Goal: Transaction & Acquisition: Purchase product/service

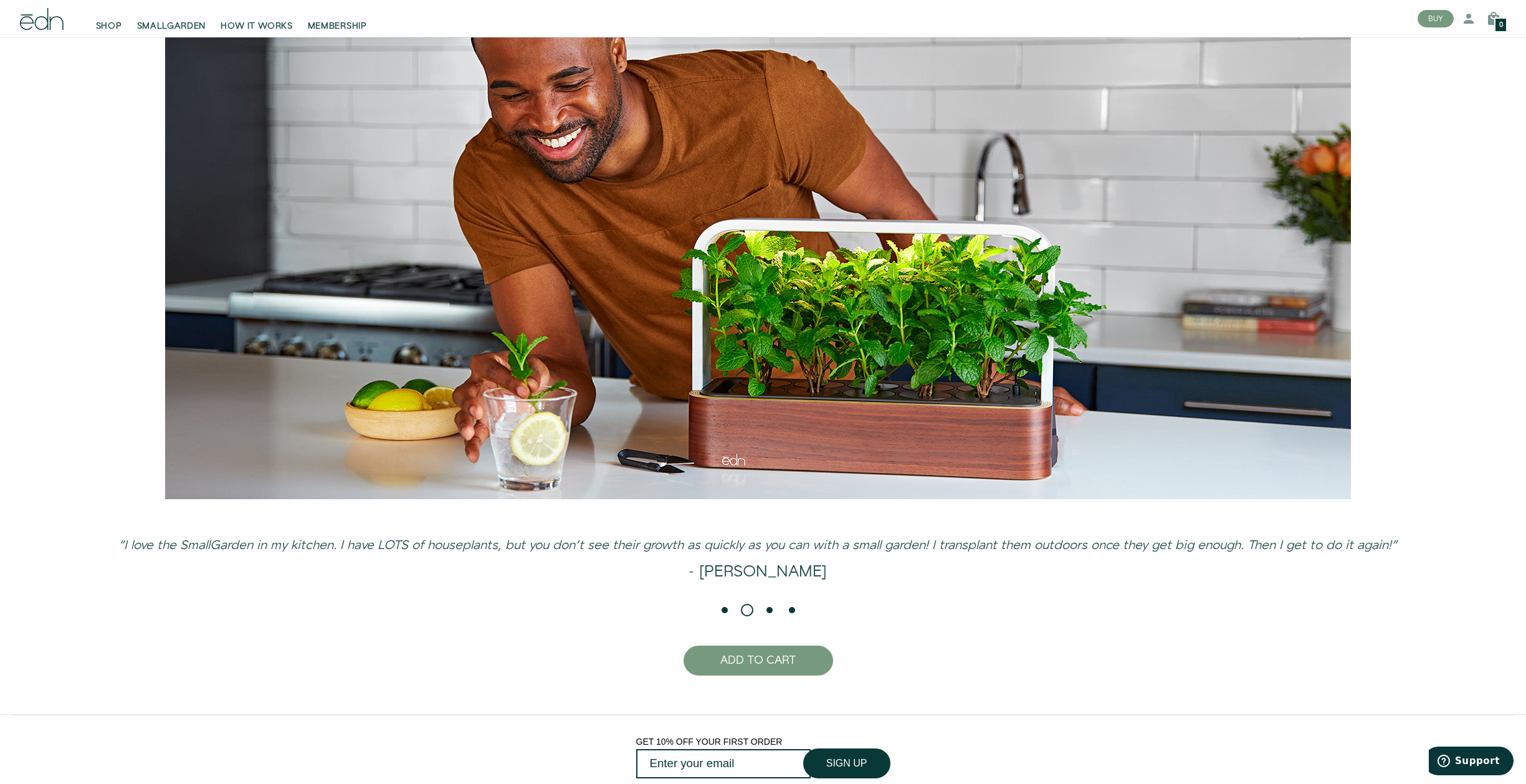
scroll to position [3395, 0]
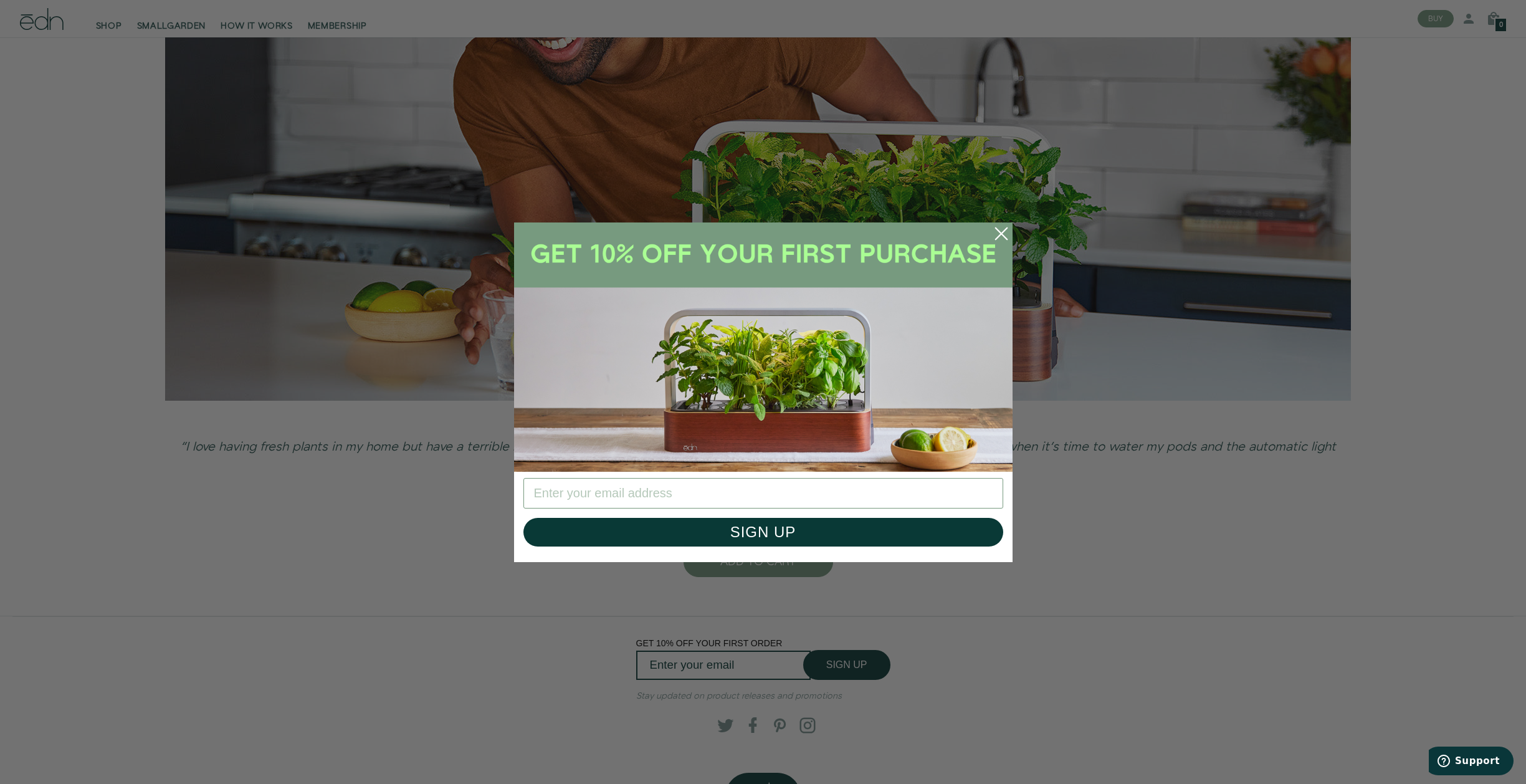
click at [1006, 233] on circle "Close dialog" at bounding box center [1001, 233] width 27 height 27
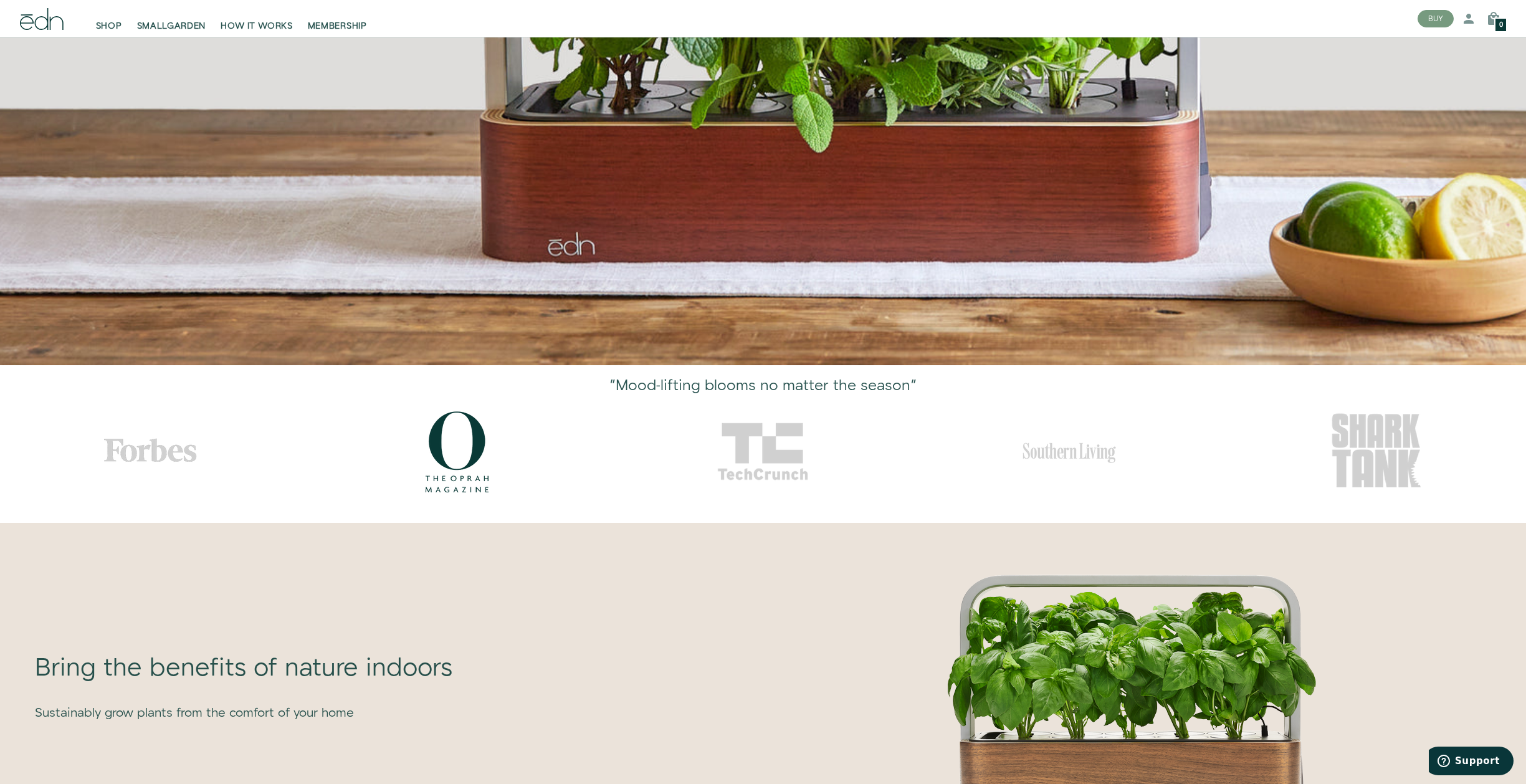
scroll to position [0, 0]
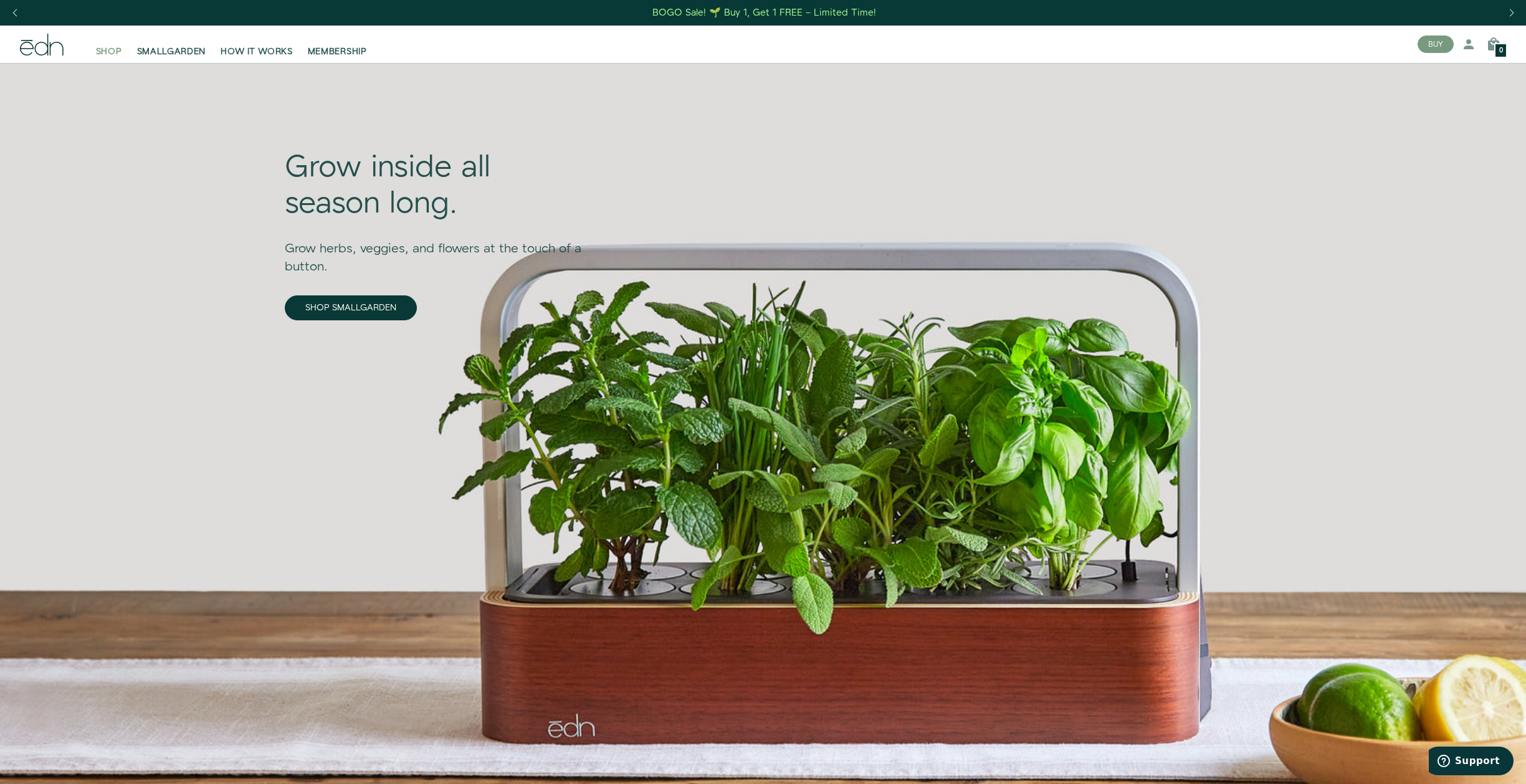
click at [109, 50] on span "SHOP" at bounding box center [109, 52] width 26 height 13
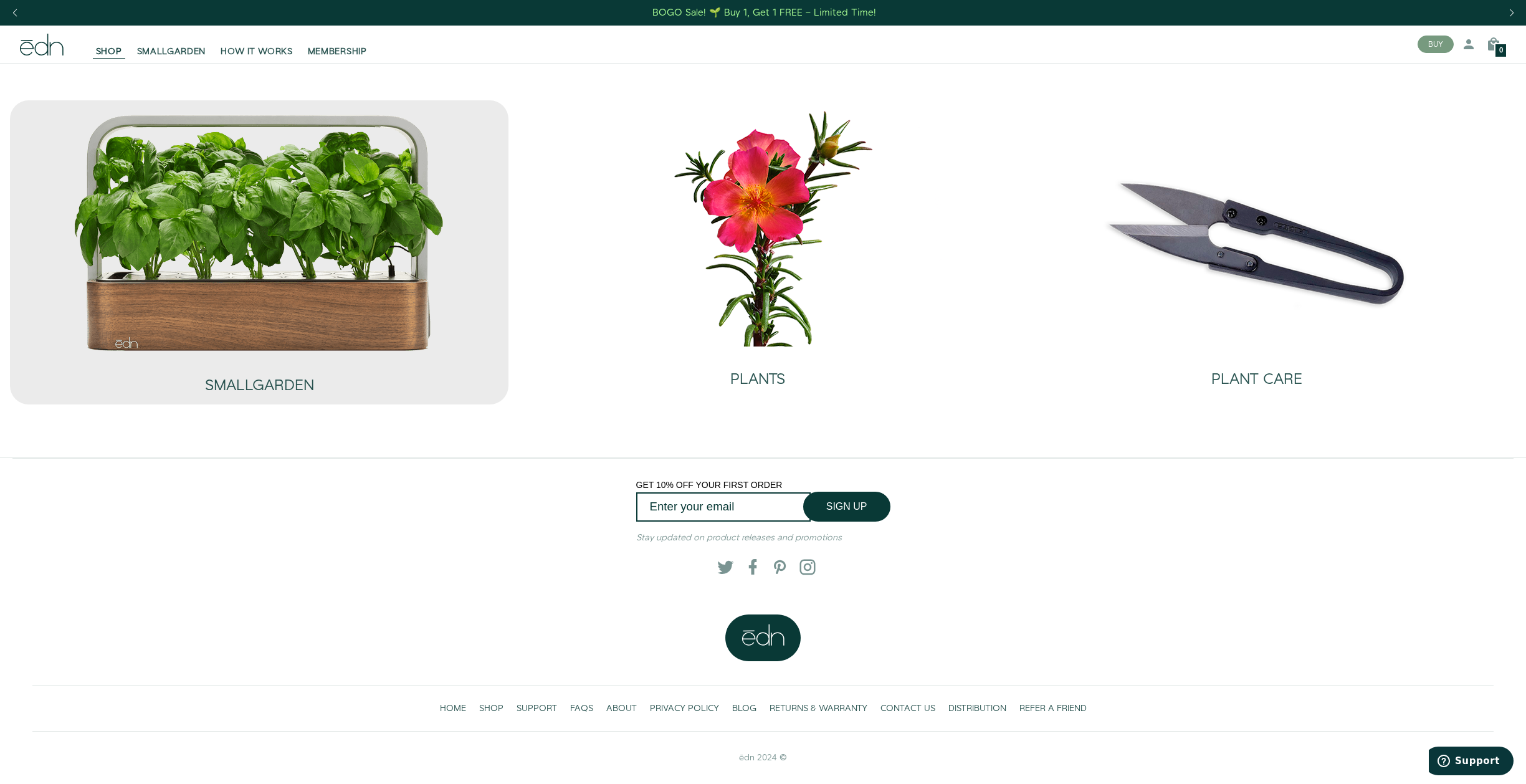
click at [243, 303] on img at bounding box center [259, 233] width 374 height 240
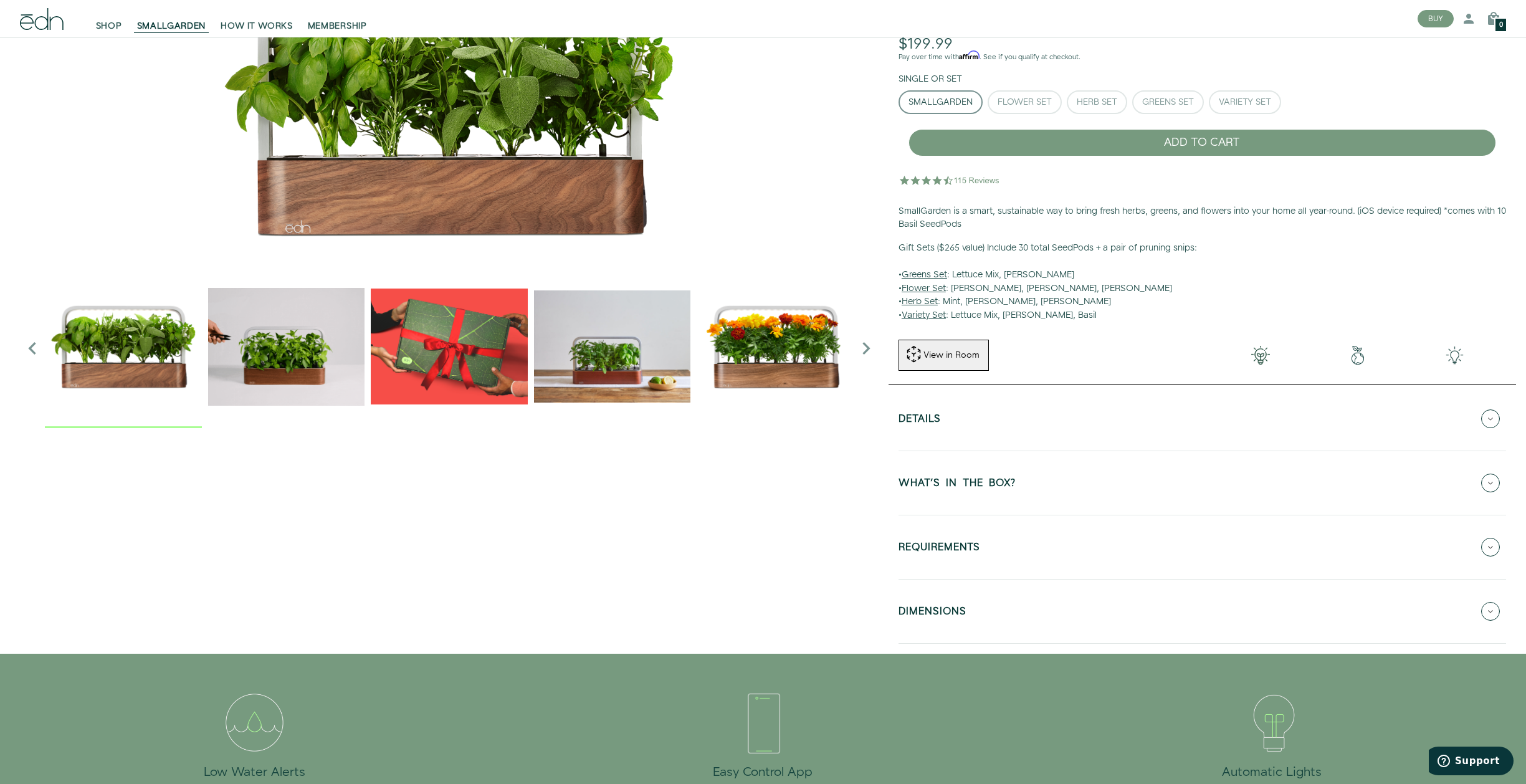
scroll to position [19, 0]
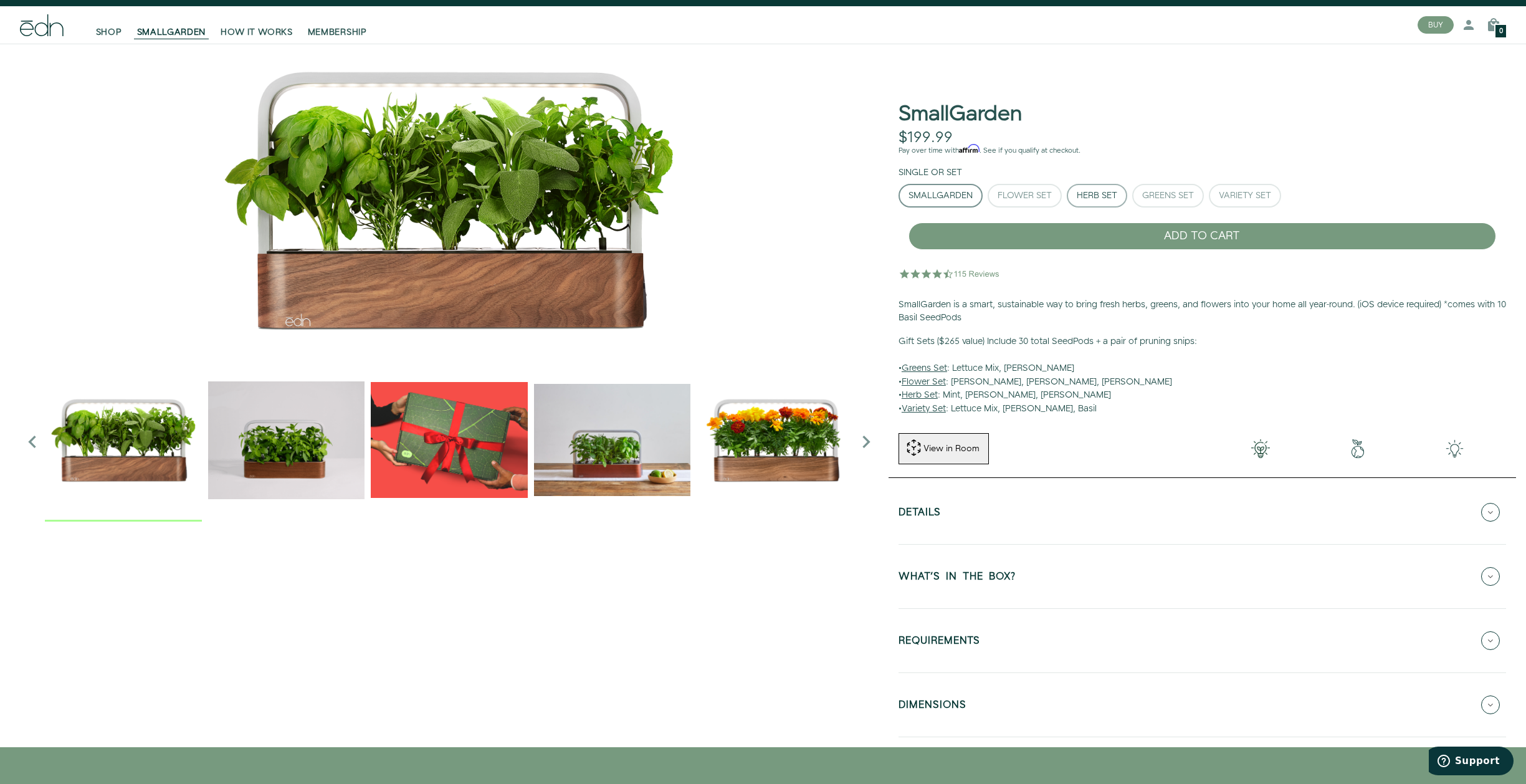
click at [1095, 202] on button "Herb Set" at bounding box center [1097, 196] width 60 height 24
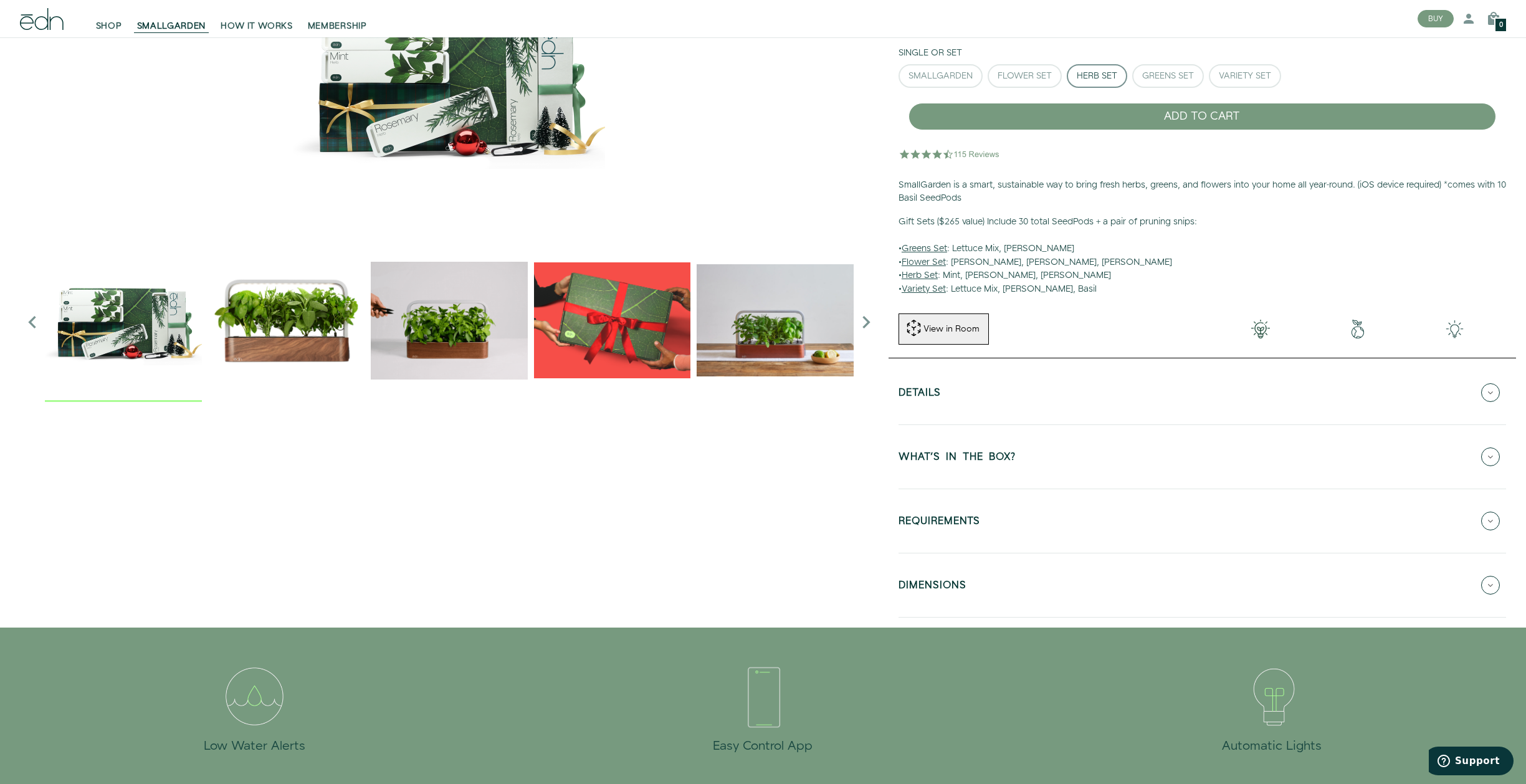
scroll to position [0, 0]
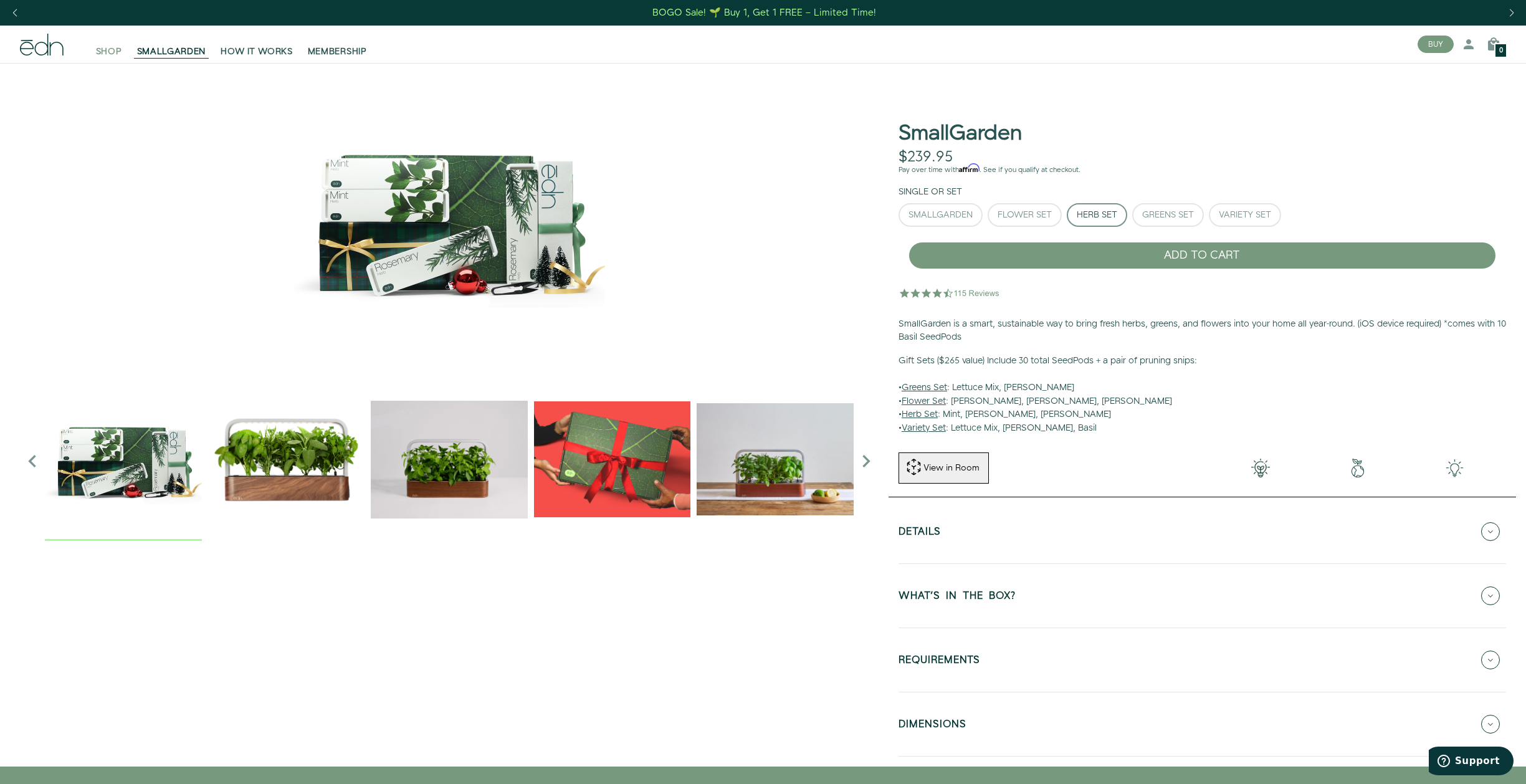
click at [103, 48] on span "SHOP" at bounding box center [109, 52] width 26 height 13
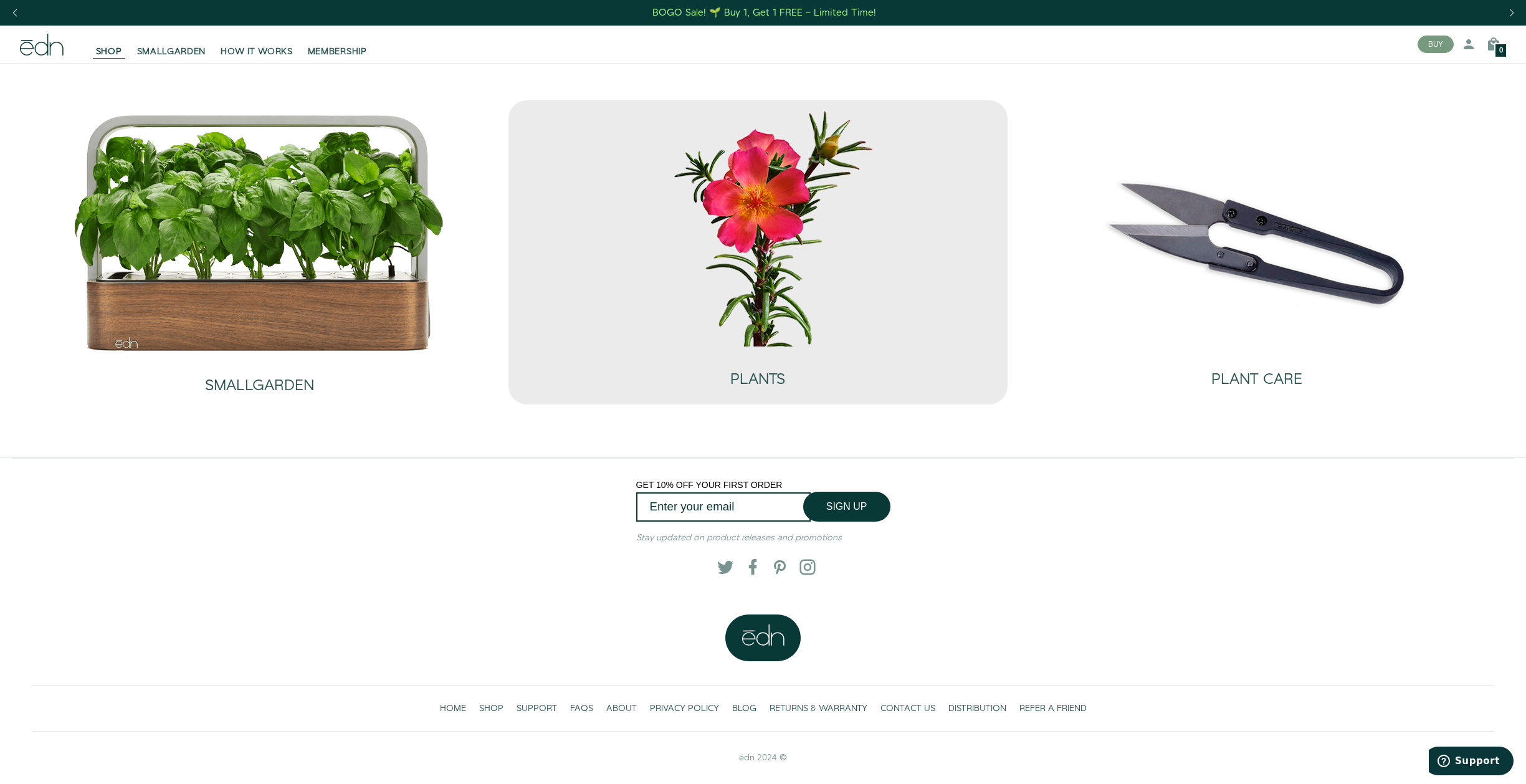
click at [795, 221] on img at bounding box center [757, 226] width 374 height 240
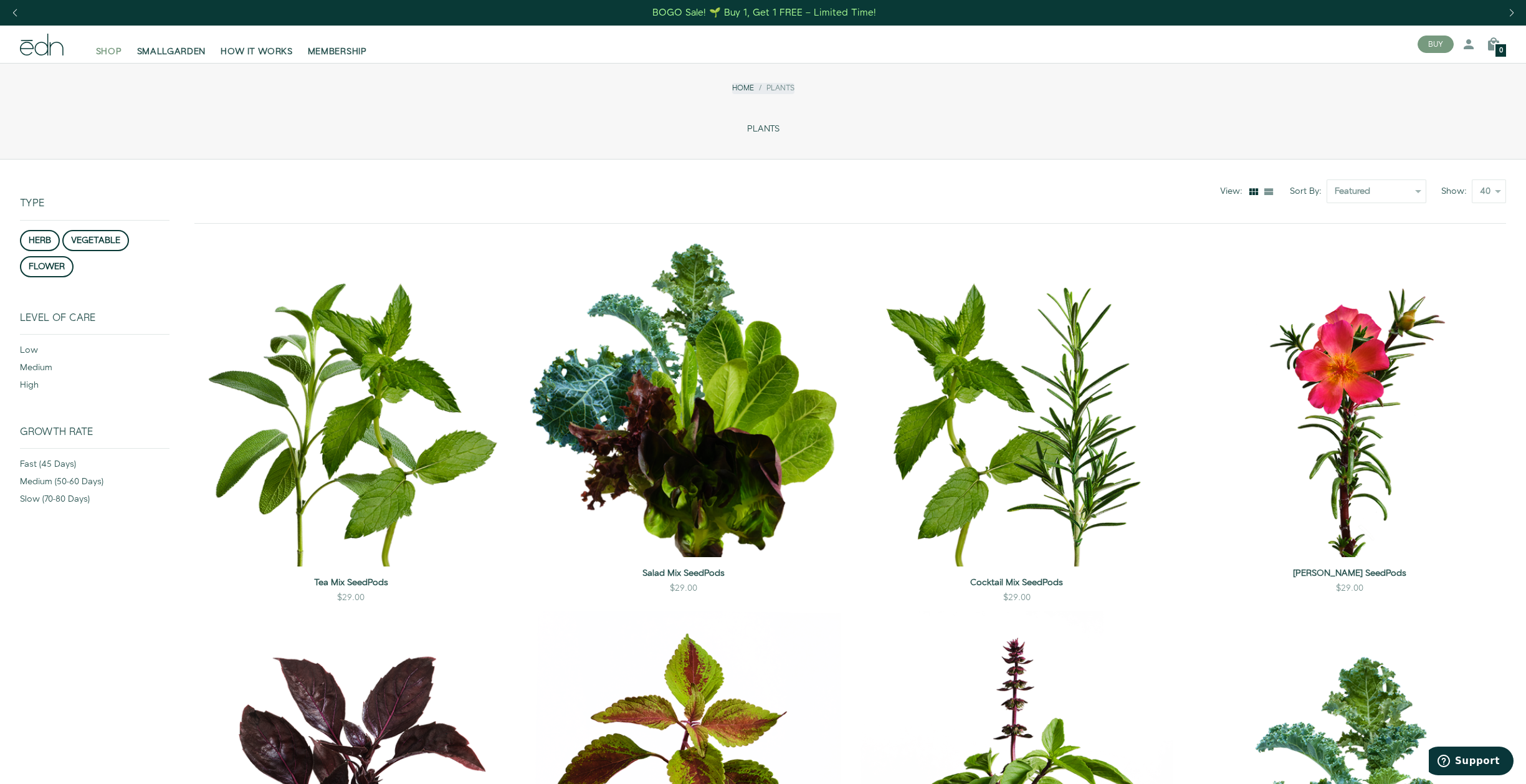
click at [113, 51] on span "SHOP" at bounding box center [109, 52] width 26 height 13
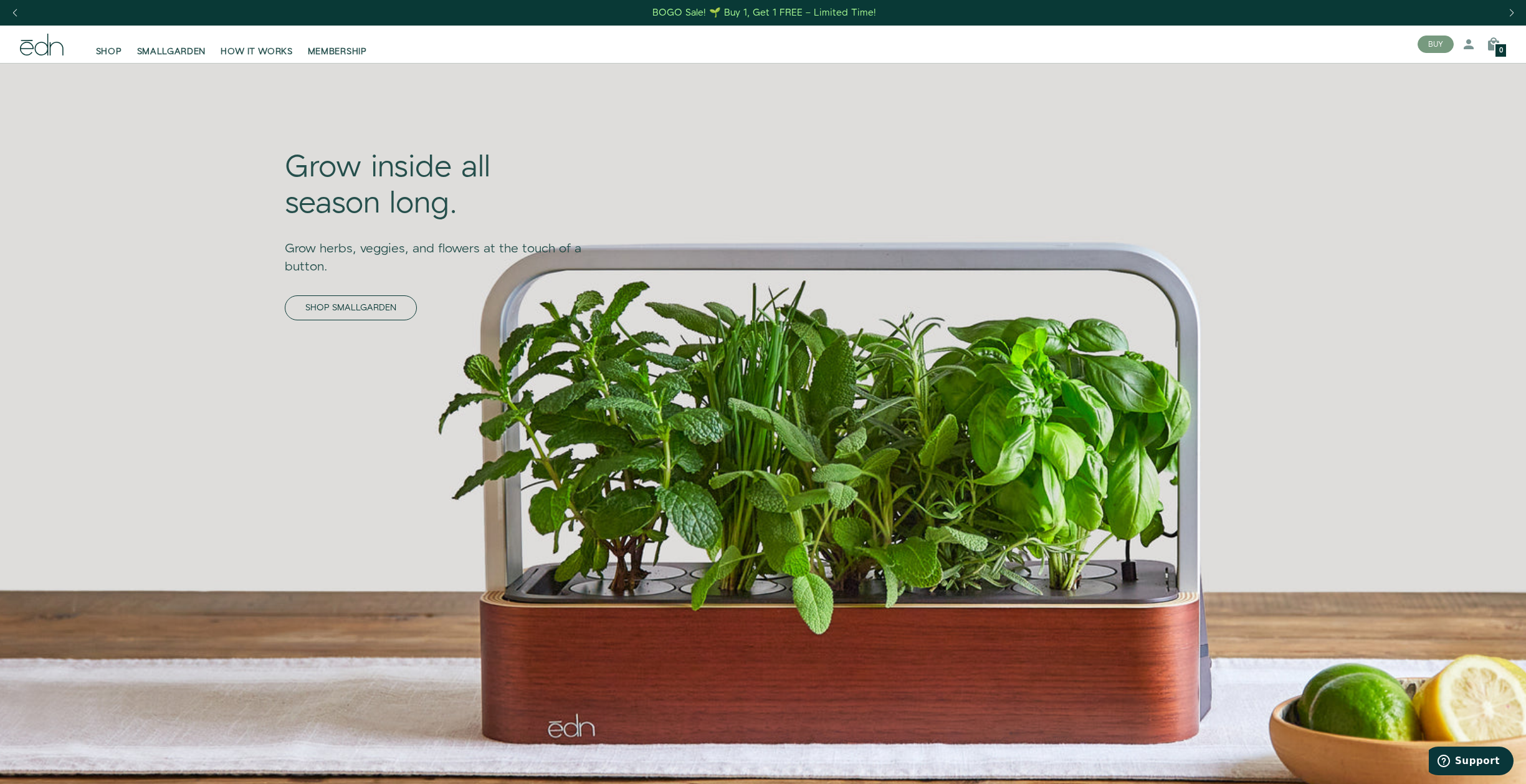
click at [376, 309] on link "SHOP SMALLGARDEN" at bounding box center [351, 307] width 132 height 25
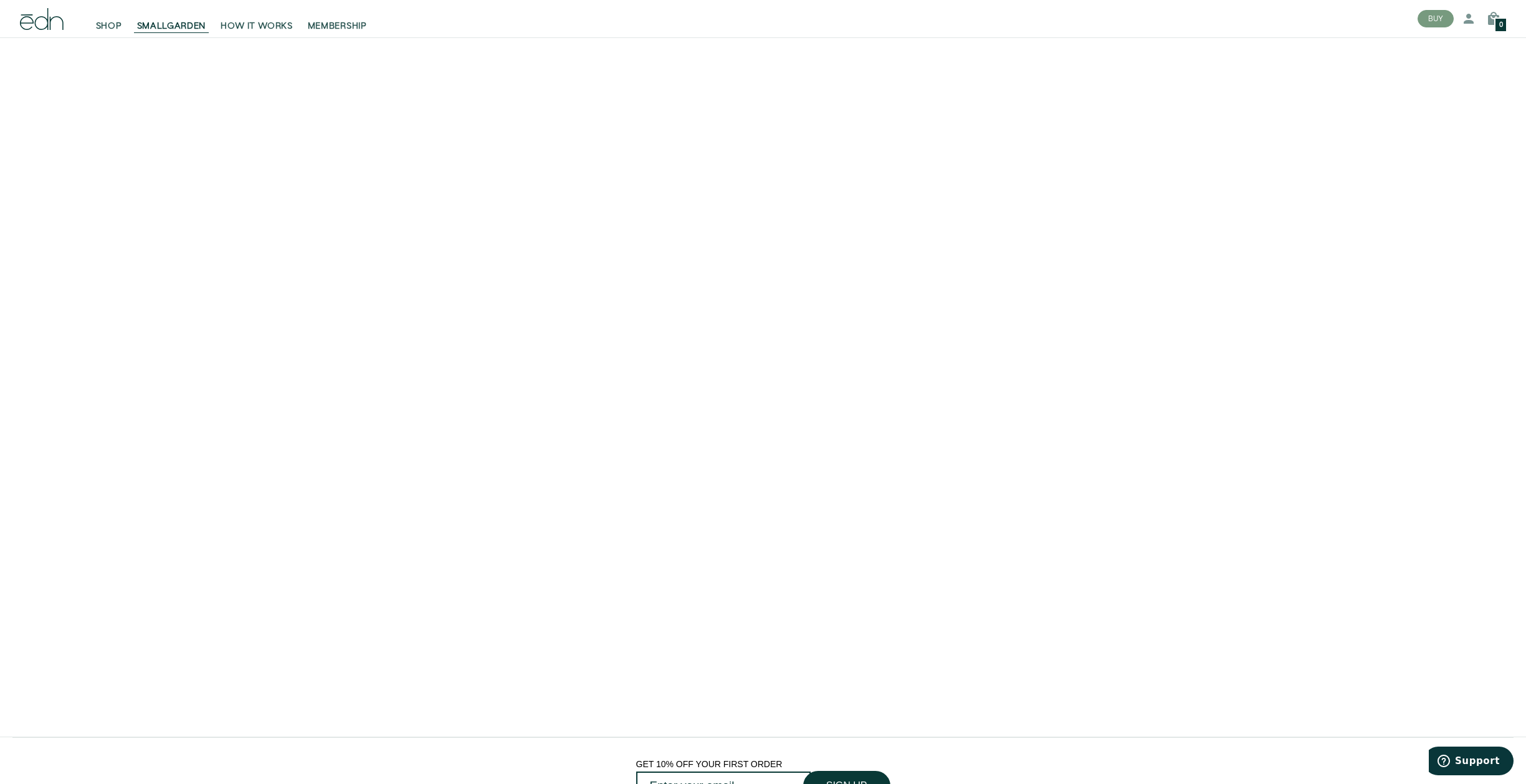
scroll to position [2547, 0]
